Goal: Task Accomplishment & Management: Complete application form

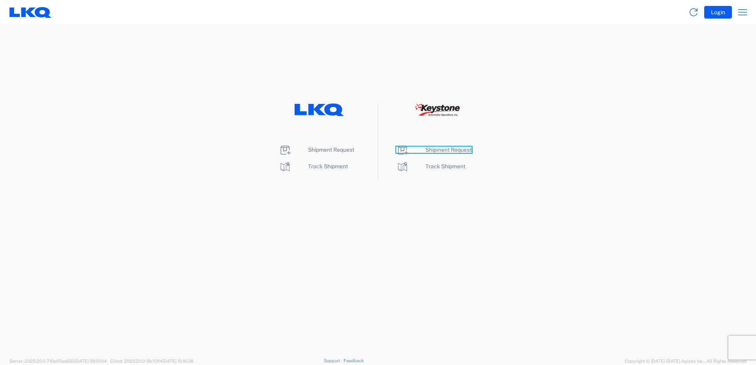
click at [450, 148] on span "Shipment Request" at bounding box center [449, 150] width 46 height 6
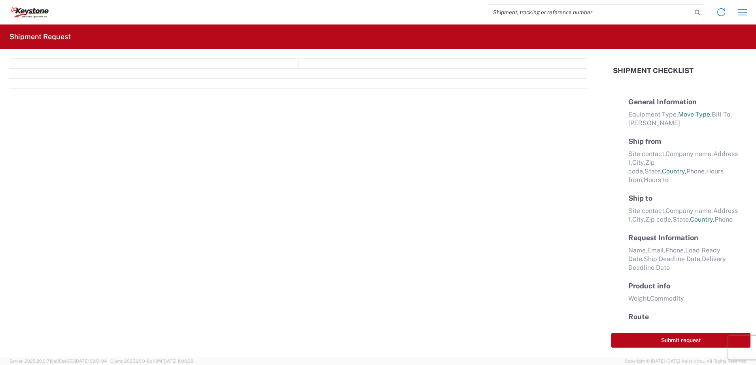
select select "FULL"
select select "LBS"
select select "IN"
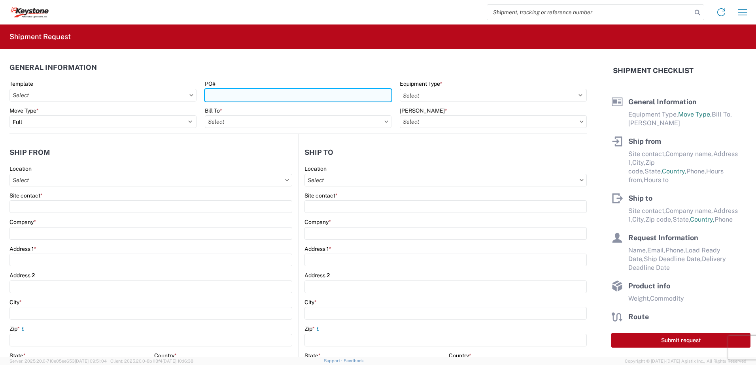
click at [232, 93] on input "PO#" at bounding box center [298, 95] width 187 height 13
type input "West Deptford [DATE]"
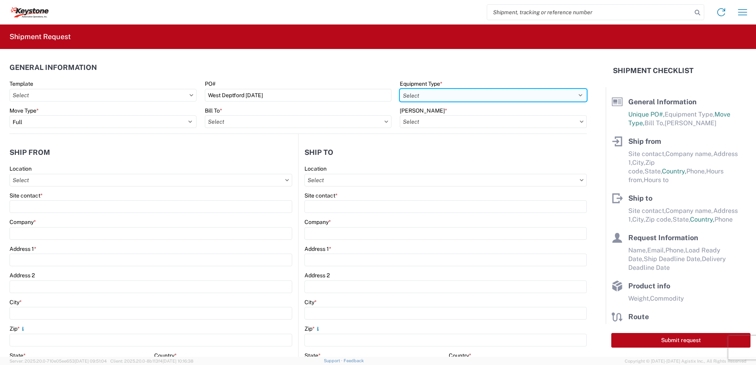
click at [422, 98] on select "Select 53’ Dry Van Flatbed Dropdeck (van) Lowboy (flatbed) Rail" at bounding box center [493, 95] width 187 height 13
select select "STDV"
click at [400, 89] on select "Select 53’ Dry Van Flatbed Dropdeck (van) Lowboy (flatbed) Rail" at bounding box center [493, 95] width 187 height 13
click at [321, 128] on input "text" at bounding box center [298, 121] width 187 height 13
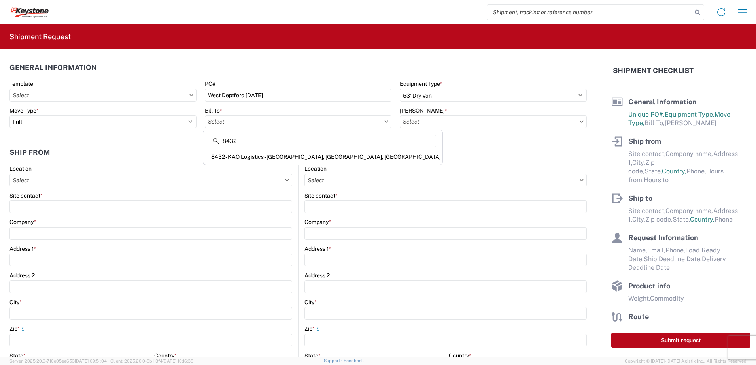
type input "8432"
click at [278, 153] on div "8432 - KAO Logistics - [GEOGRAPHIC_DATA], [GEOGRAPHIC_DATA], [GEOGRAPHIC_DATA]" at bounding box center [323, 157] width 236 height 13
type input "8432 - KAO Logistics - [GEOGRAPHIC_DATA], [GEOGRAPHIC_DATA], [GEOGRAPHIC_DATA]"
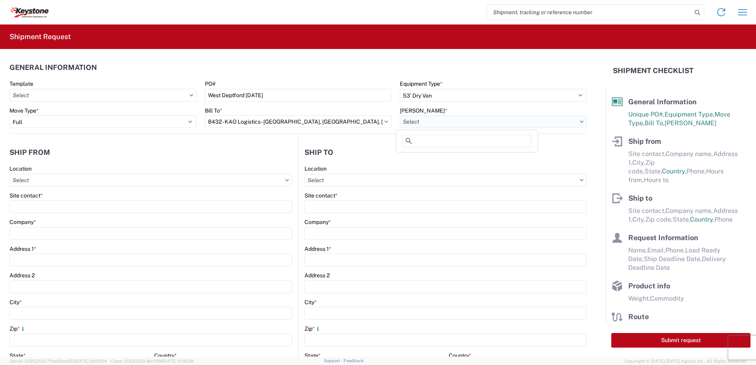
click at [454, 123] on input "text" at bounding box center [493, 121] width 187 height 13
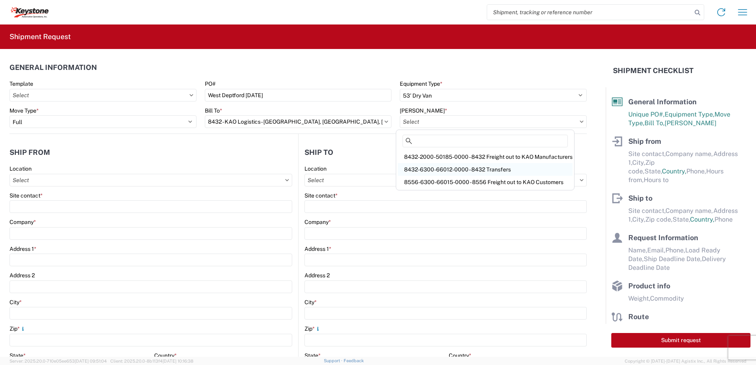
click at [455, 169] on div "8432-6300-66012-0000 - 8432 Transfers" at bounding box center [485, 169] width 175 height 13
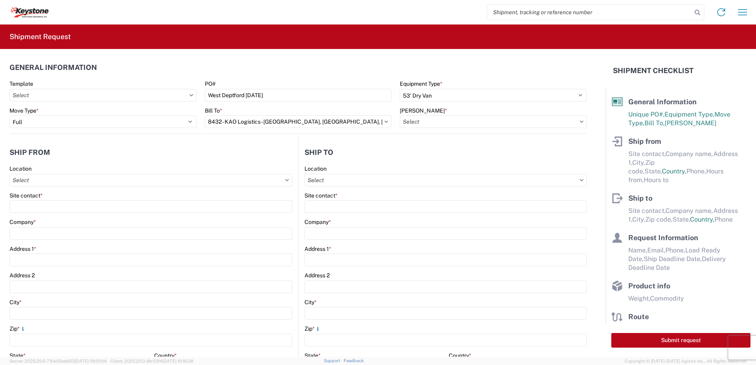
type input "8432-6300-66012-0000 - 8432 Transfers, 8432-6300-66012-0000 - 8432 Transfers"
click at [59, 179] on input "text" at bounding box center [150, 180] width 283 height 13
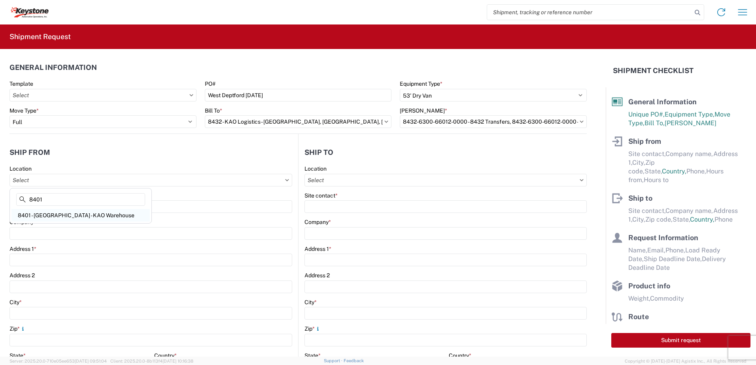
type input "8401"
click at [54, 215] on div "8401 - [GEOGRAPHIC_DATA] - KAO Warehouse" at bounding box center [80, 215] width 138 height 13
type input "8401 - [GEOGRAPHIC_DATA] - KAO Warehouse"
type input "KAO"
type input "[STREET_ADDRESS][PERSON_NAME]"
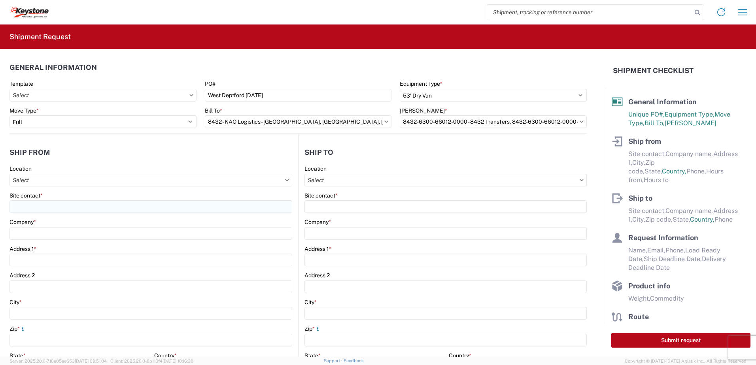
type input "[GEOGRAPHIC_DATA]"
type input "18643"
select select "PA"
select select "US"
type input "07:00"
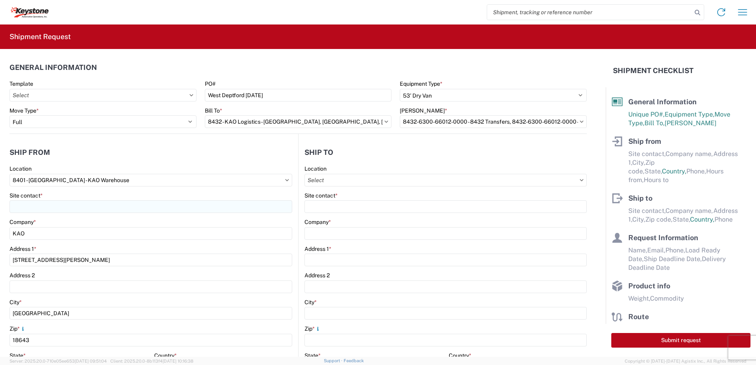
type input "17:00"
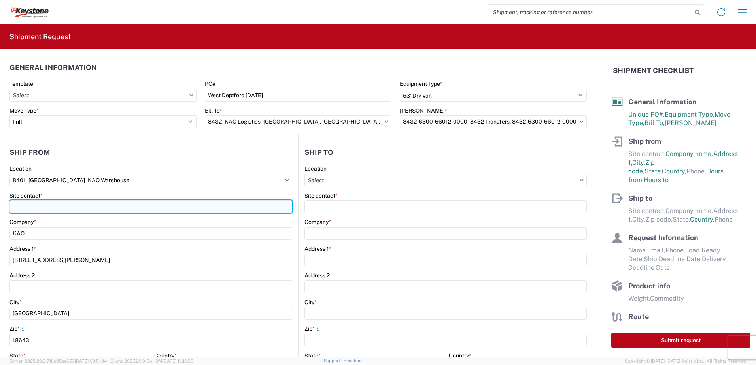
click at [49, 205] on input "Site contact *" at bounding box center [150, 207] width 283 height 13
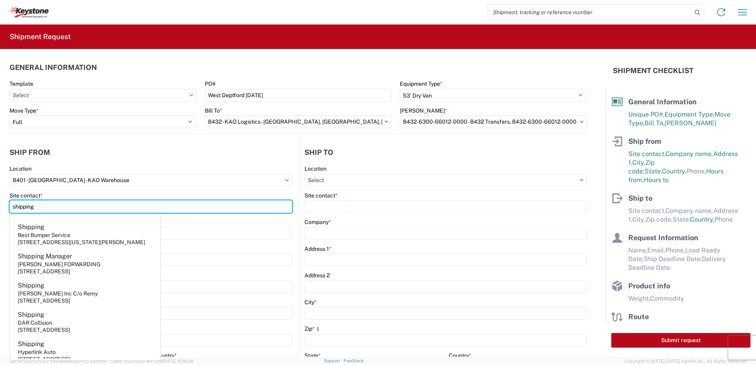
type input "shipping"
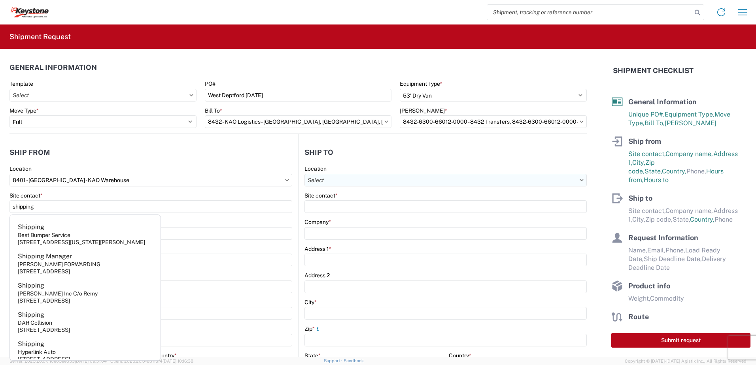
click at [334, 186] on input "text" at bounding box center [446, 180] width 282 height 13
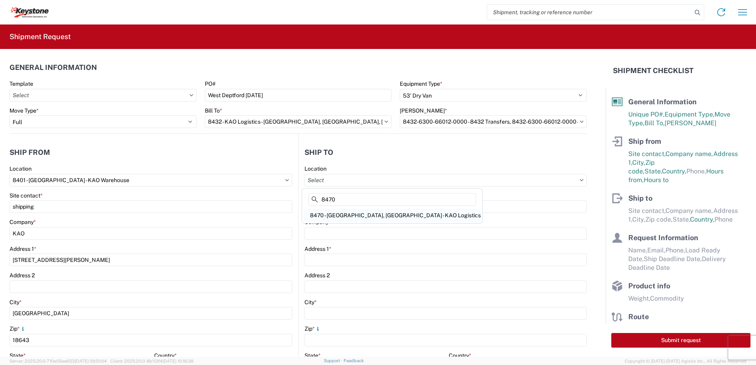
type input "8470"
click at [348, 216] on div "8470 - [GEOGRAPHIC_DATA], [GEOGRAPHIC_DATA] - KAO Logistics" at bounding box center [392, 215] width 177 height 13
type input "8470 - [GEOGRAPHIC_DATA], [GEOGRAPHIC_DATA] - KAO Logistics"
type input "KAO"
type input "[STREET_ADDRESS]"
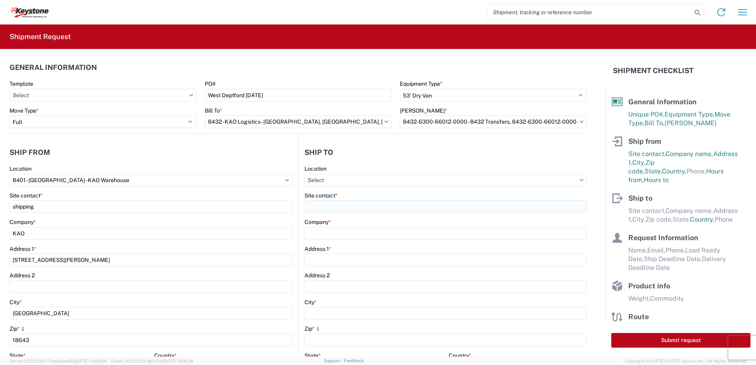
type input "West Deptford"
type input "08086"
select select "US"
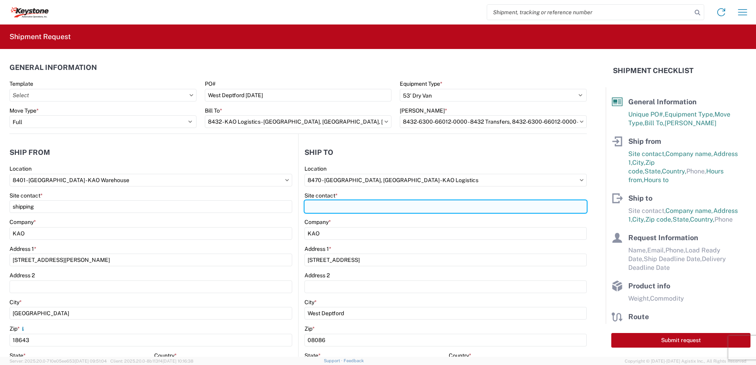
click at [333, 208] on input "Site contact *" at bounding box center [446, 207] width 282 height 13
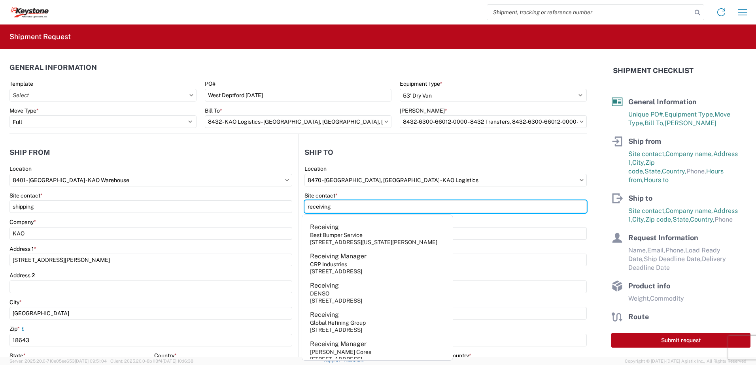
type input "receiving"
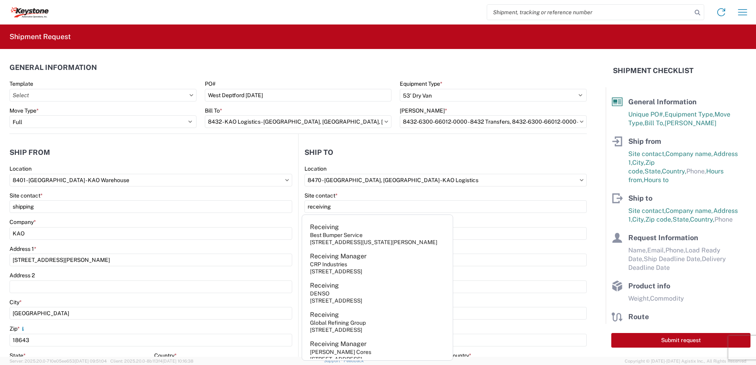
click at [363, 149] on header "Ship to" at bounding box center [443, 153] width 288 height 18
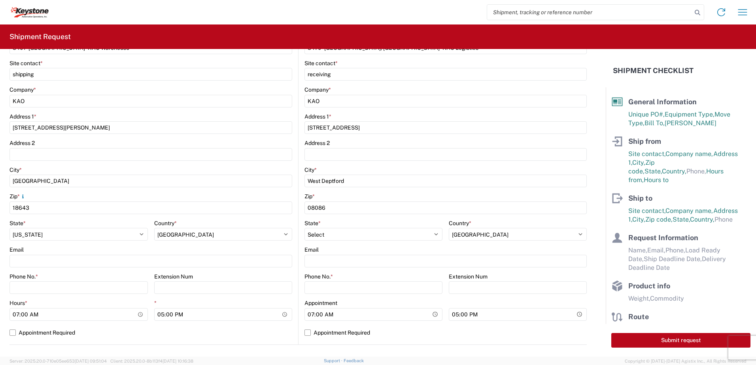
scroll to position [158, 0]
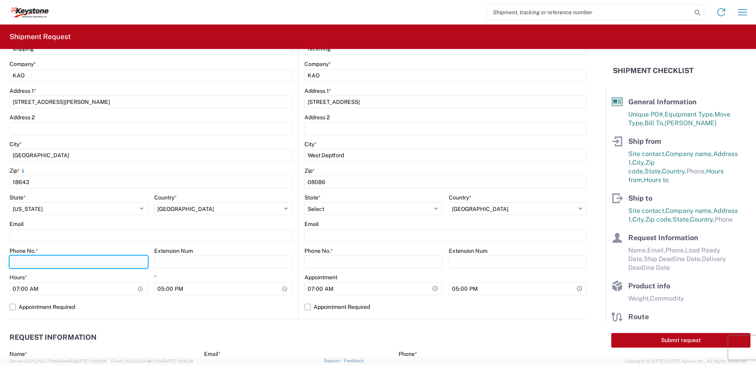
click at [25, 261] on input "Phone No. *" at bounding box center [78, 262] width 138 height 13
type input "5706554514"
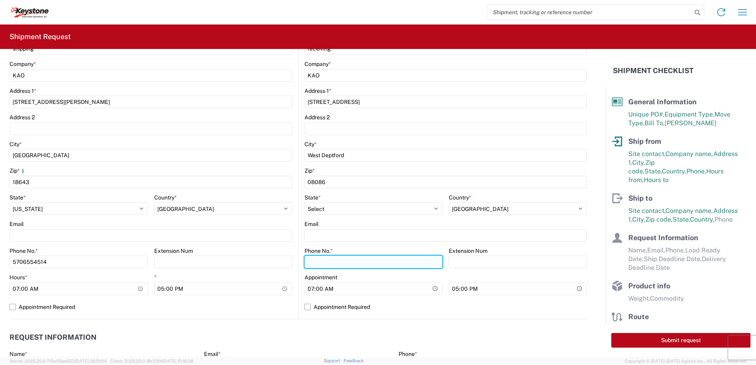
click at [320, 261] on input "Phone No. *" at bounding box center [374, 262] width 138 height 13
type input "5706554514"
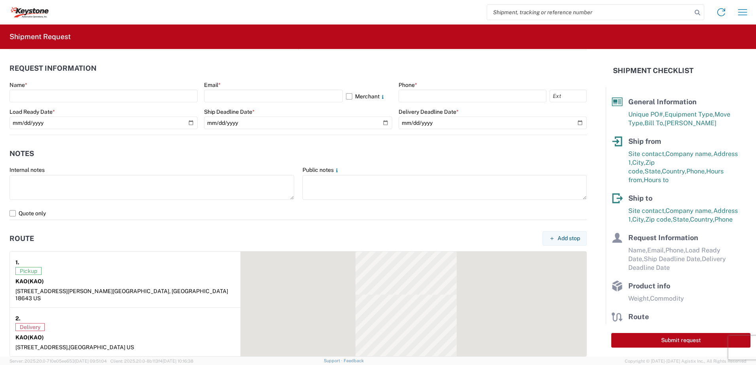
scroll to position [435, 0]
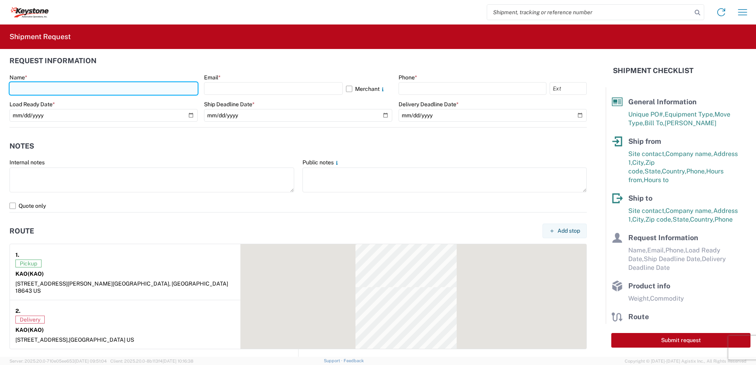
click at [42, 89] on input "text" at bounding box center [103, 88] width 188 height 13
type input "[PERSON_NAME]"
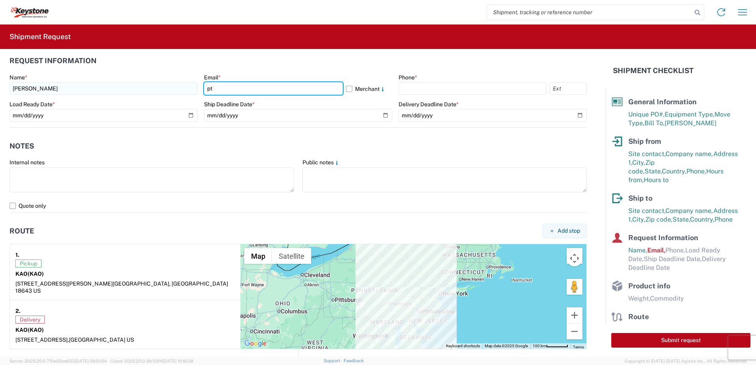
type input "[EMAIL_ADDRESS][DOMAIN_NAME]"
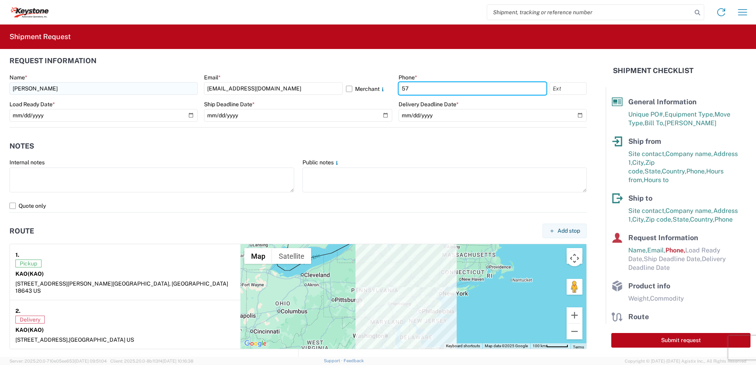
type input "5706554514"
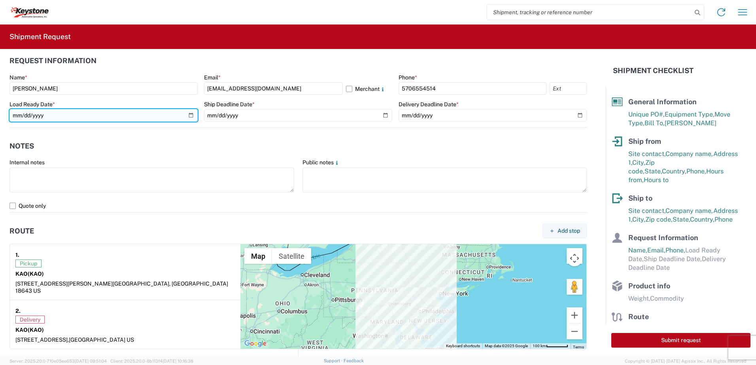
click at [186, 114] on input "date" at bounding box center [103, 115] width 188 height 13
type input "[DATE]"
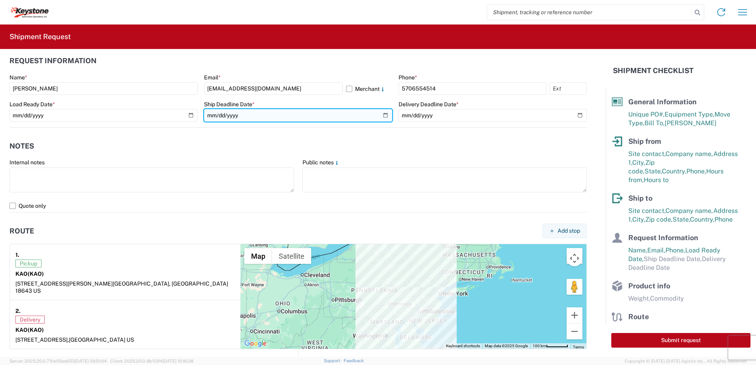
click at [376, 117] on input "date" at bounding box center [298, 115] width 188 height 13
click at [379, 116] on input "date" at bounding box center [298, 115] width 188 height 13
type input "[DATE]"
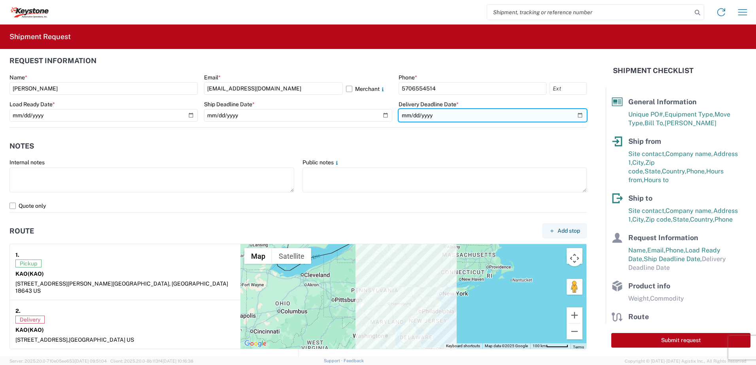
click at [574, 117] on input "date" at bounding box center [493, 115] width 188 height 13
type input "[DATE]"
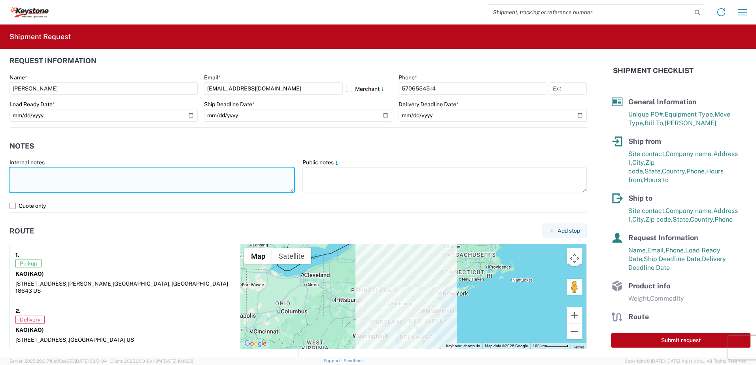
click at [41, 173] on textarea at bounding box center [151, 180] width 285 height 25
type textarea "Already booked with R & L Load shipped night of [DATE]"
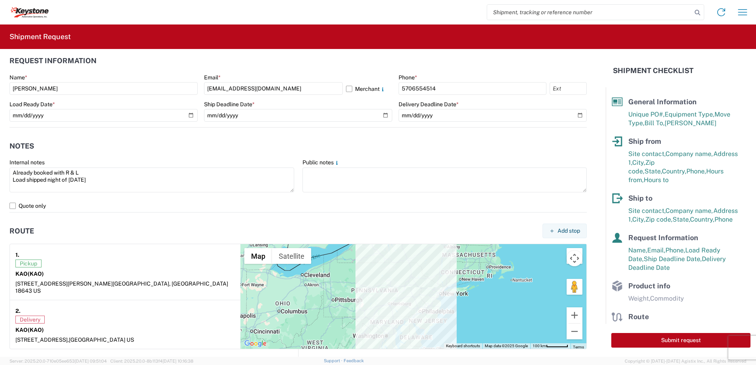
click at [113, 301] on article "2. Delivery KAO (KAO) [STREET_ADDRESS]" at bounding box center [125, 325] width 231 height 49
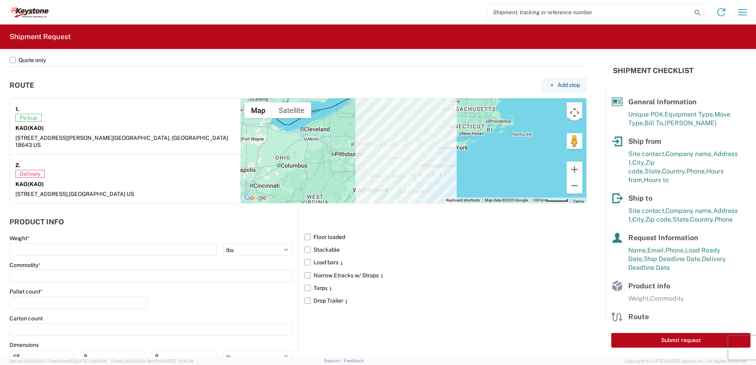
scroll to position [633, 0]
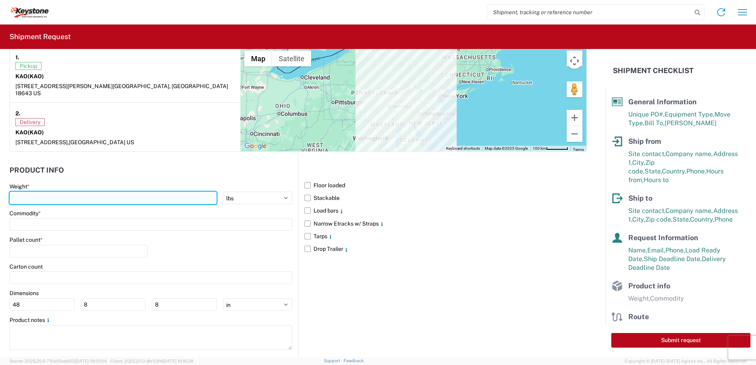
click at [35, 194] on input "number" at bounding box center [112, 198] width 207 height 13
type input "28000"
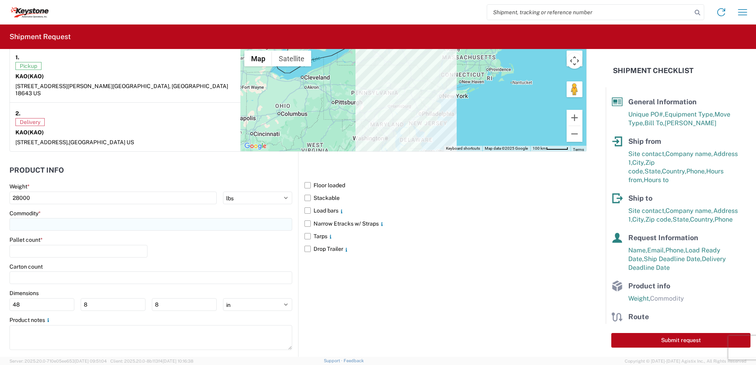
click at [31, 218] on input at bounding box center [150, 224] width 283 height 13
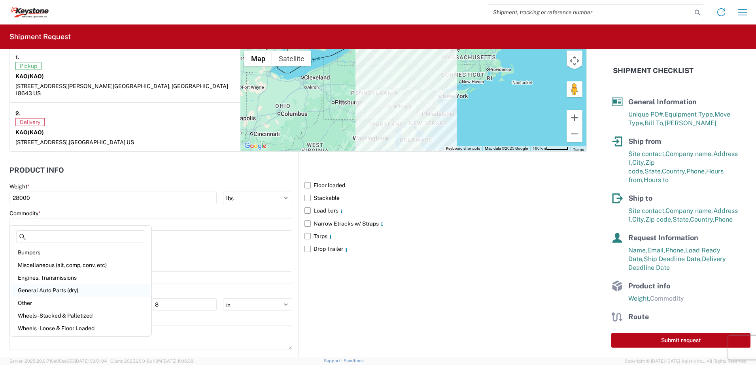
click at [42, 288] on div "General Auto Parts (dry)" at bounding box center [80, 290] width 138 height 13
type input "General Auto Parts (dry)"
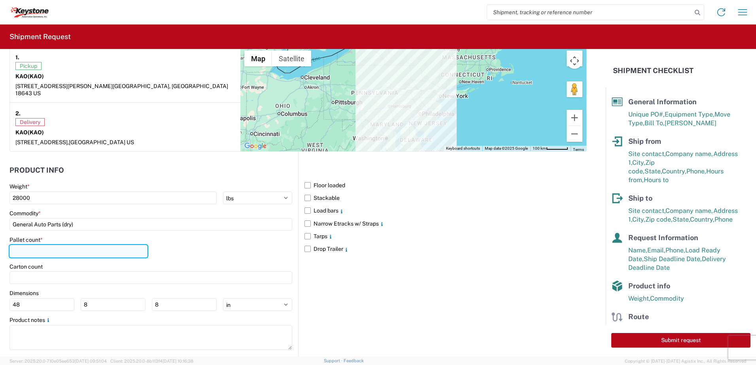
click at [37, 247] on input "number" at bounding box center [78, 251] width 138 height 13
type input "22"
click at [208, 250] on div "Pallet count * 22" at bounding box center [150, 249] width 283 height 27
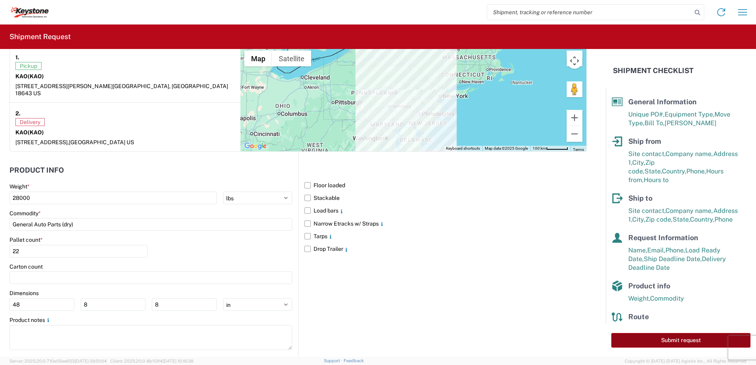
click at [667, 336] on button "Submit request" at bounding box center [680, 340] width 139 height 15
select select "US"
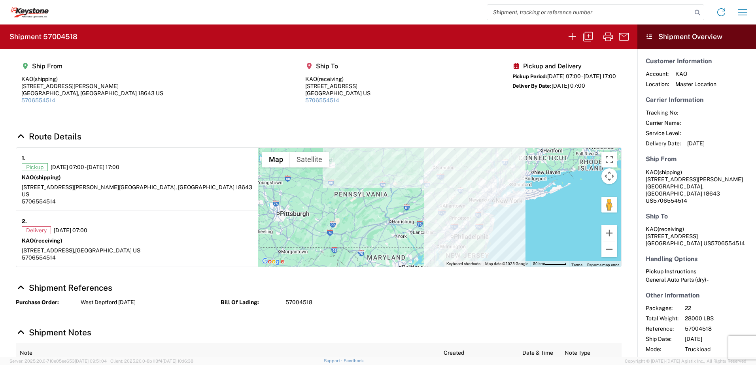
click at [369, 70] on agx-shipment-main-routing-info "Ship From KAO (shipping) [STREET_ADDRESS][PERSON_NAME] US 5706554514 Ship To KA…" at bounding box center [319, 86] width 606 height 59
